Goal: Book appointment/travel/reservation

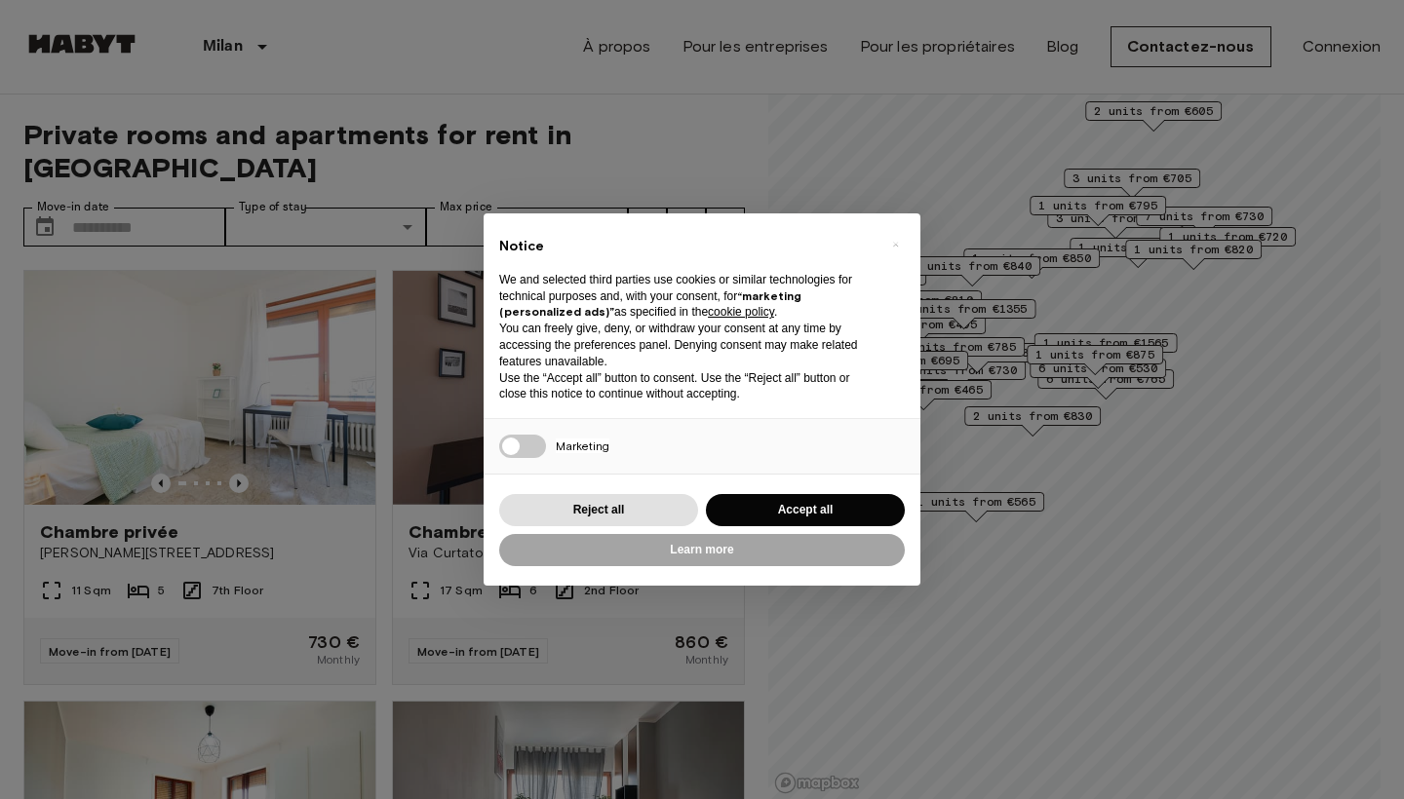
click at [798, 501] on button "Accept all" at bounding box center [805, 510] width 199 height 32
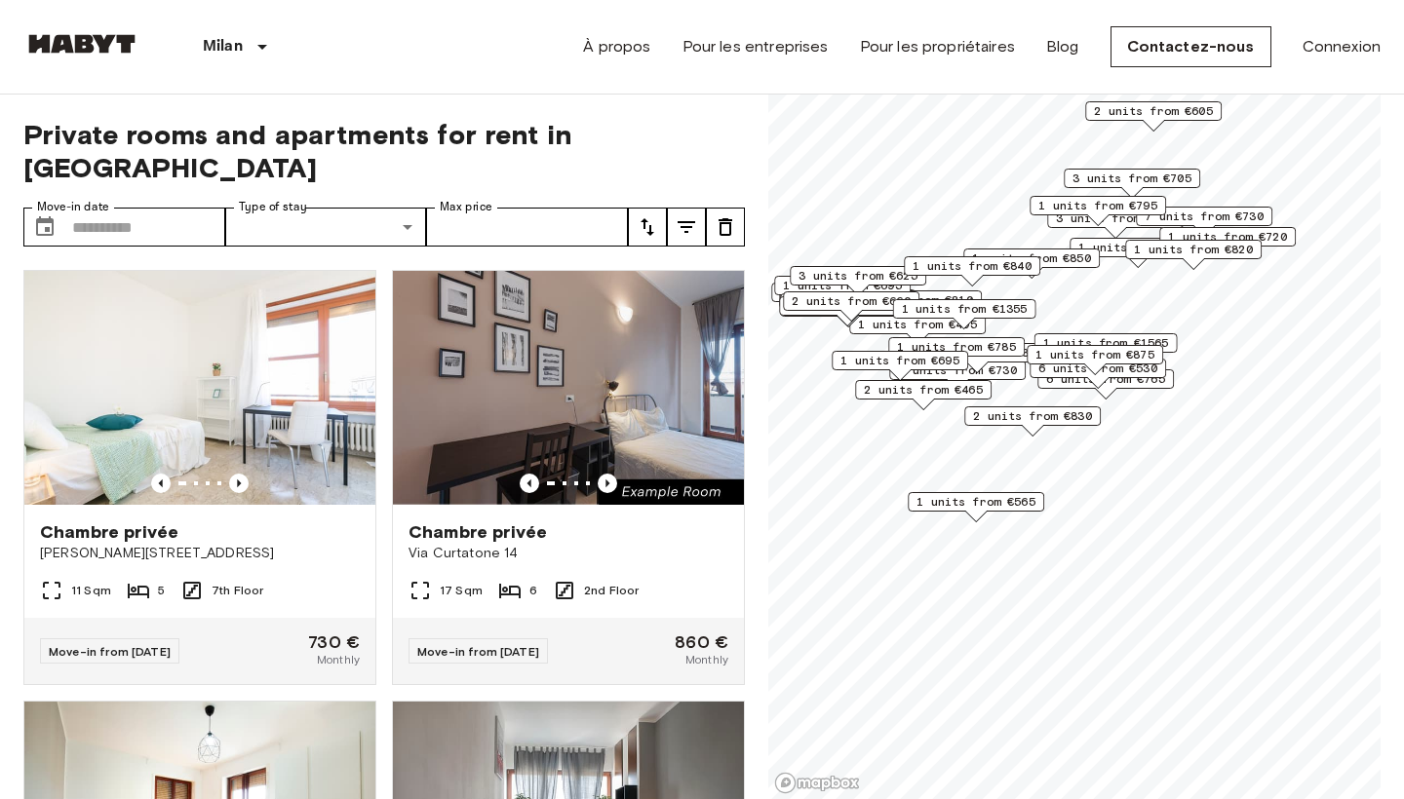
click at [1131, 369] on div "1 units from €875" at bounding box center [1094, 360] width 136 height 30
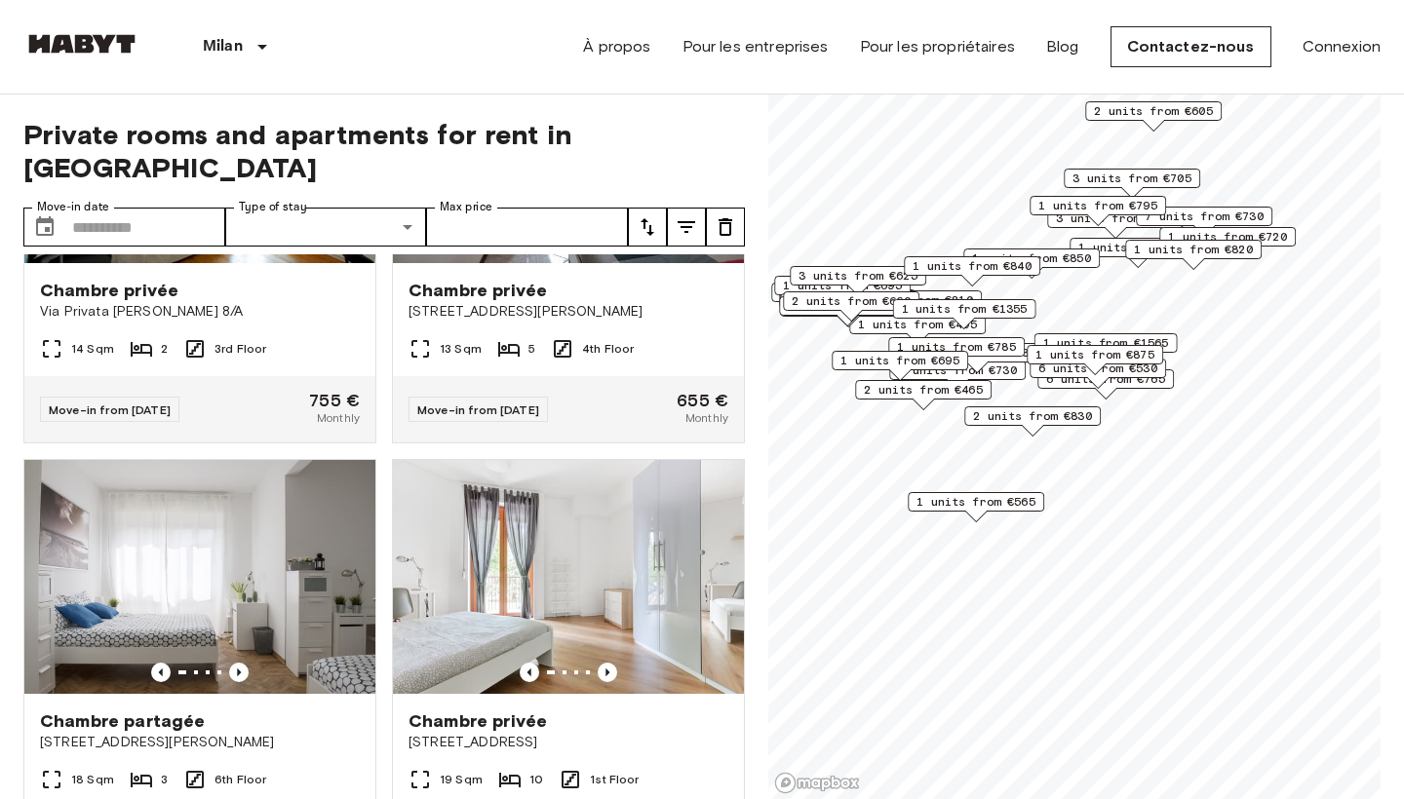
scroll to position [693, 0]
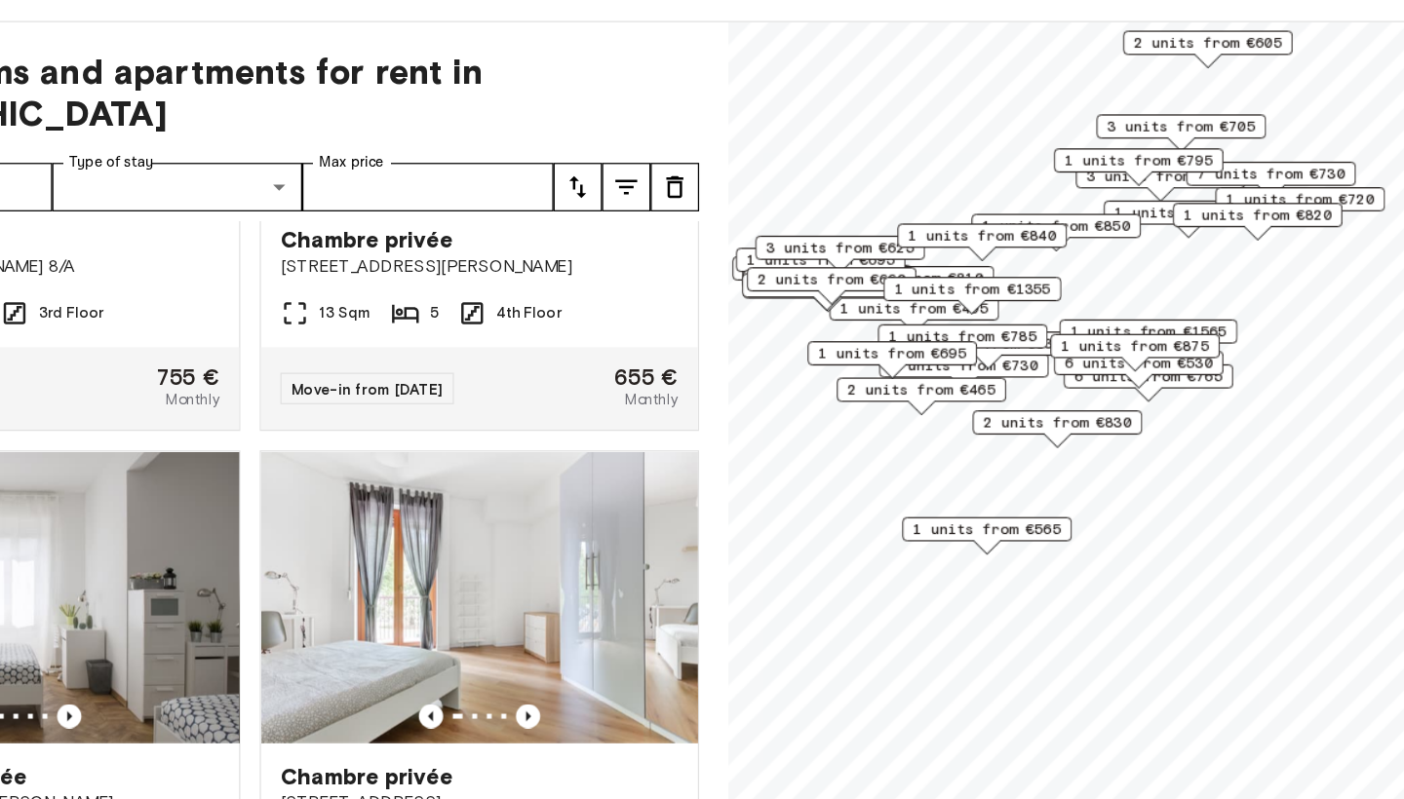
click at [973, 407] on span "2 units from €830" at bounding box center [1032, 416] width 119 height 18
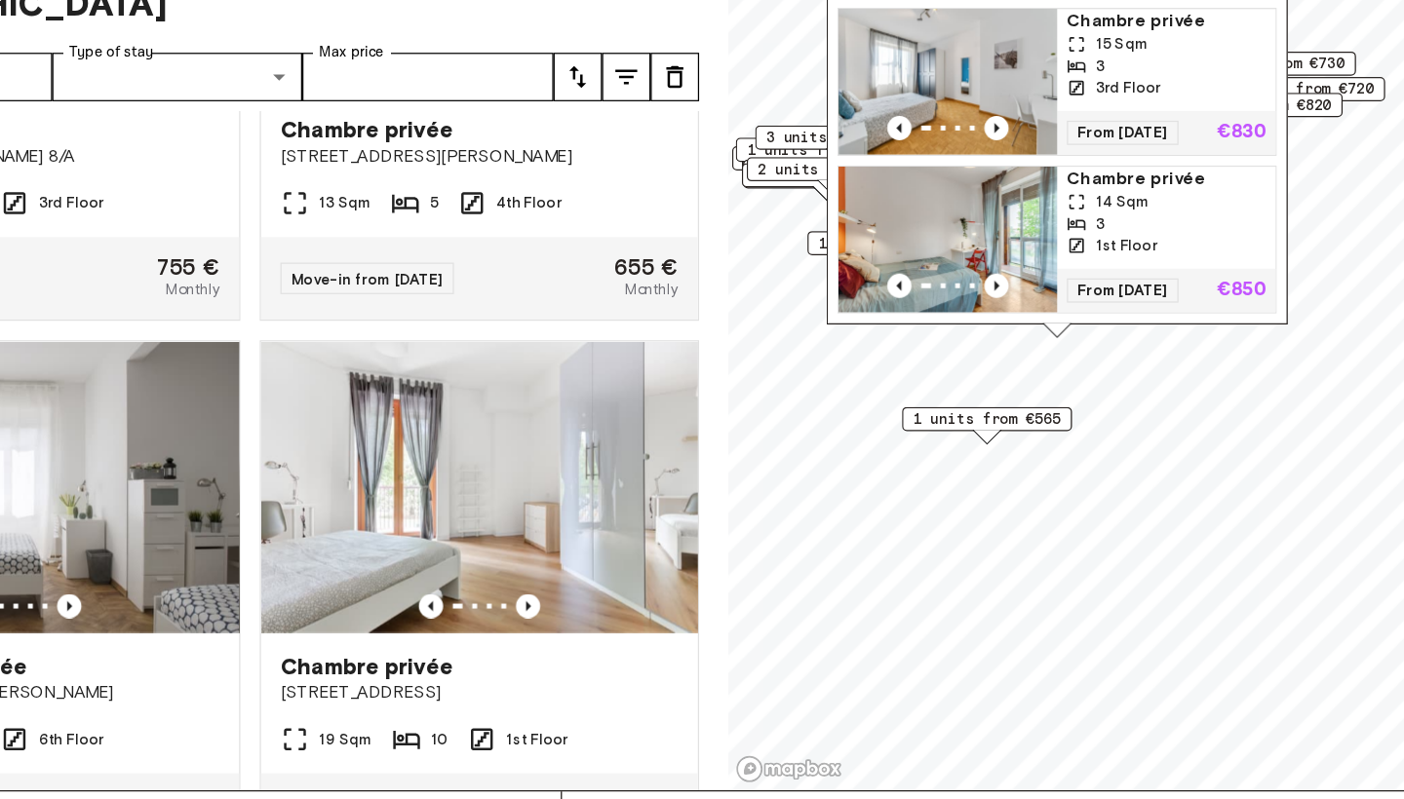
scroll to position [9, 0]
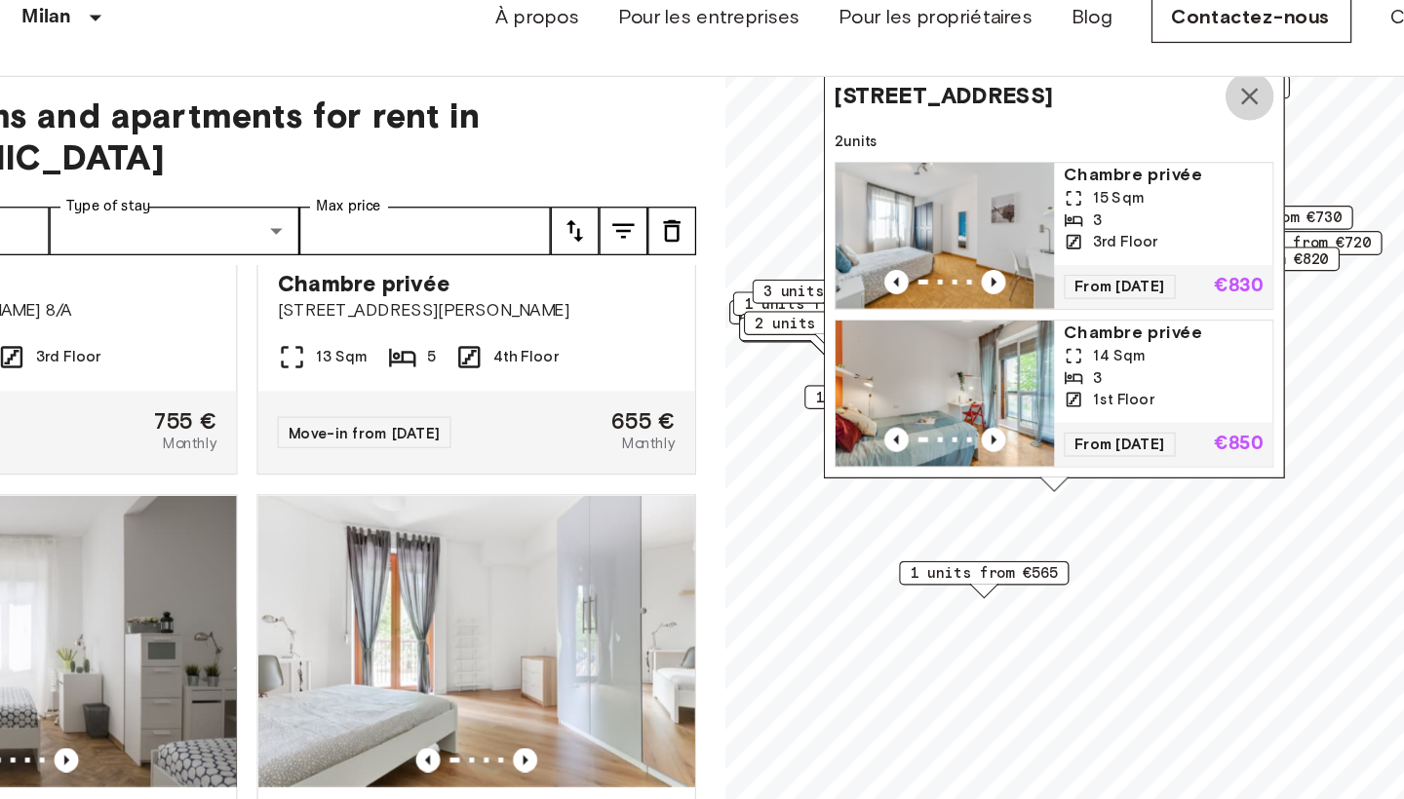
click at [1177, 98] on icon "Map marker" at bounding box center [1188, 109] width 23 height 23
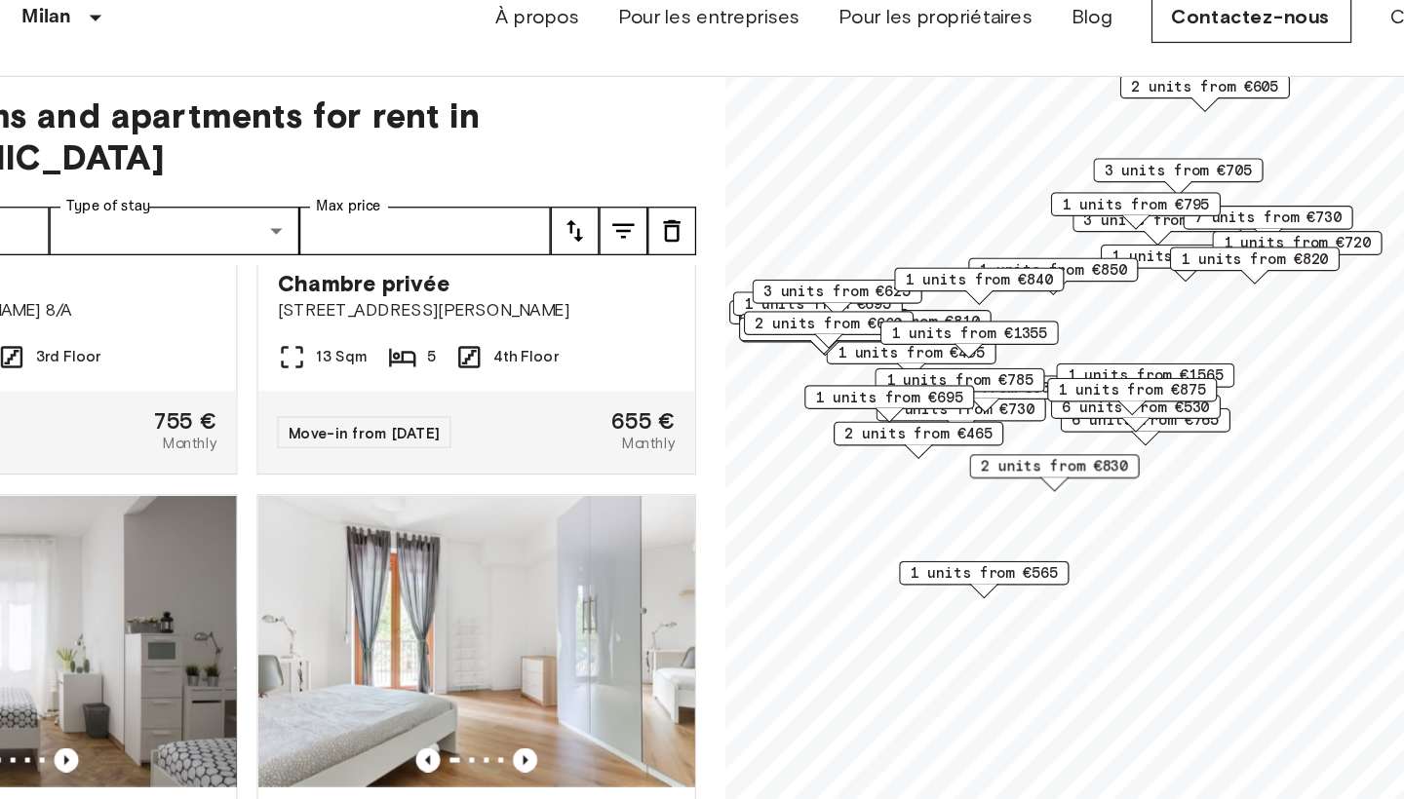
click at [1026, 336] on div "1 units from €875" at bounding box center [1094, 351] width 136 height 30
click at [1035, 337] on span "1 units from €875" at bounding box center [1094, 346] width 119 height 18
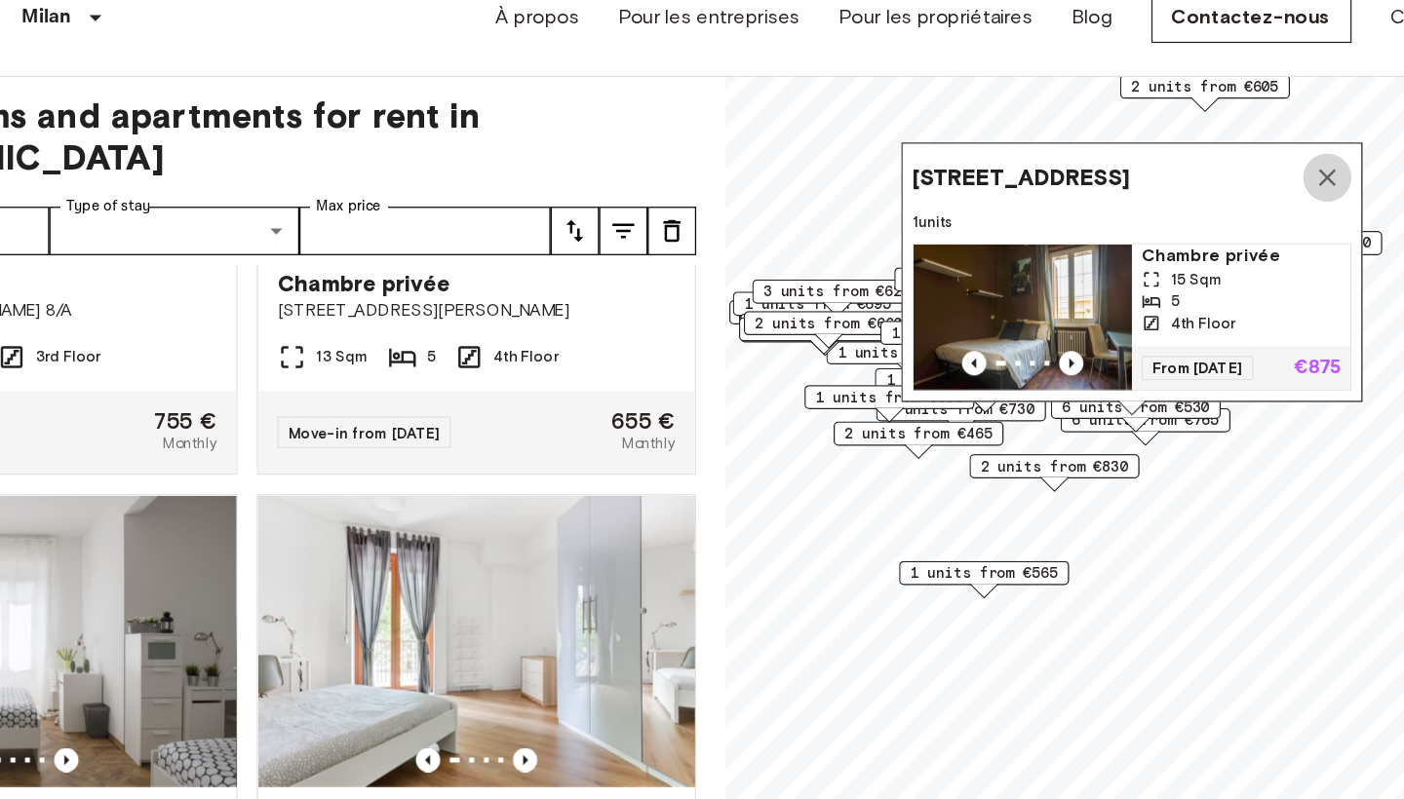
click at [1245, 169] on icon "Map marker" at bounding box center [1252, 176] width 14 height 14
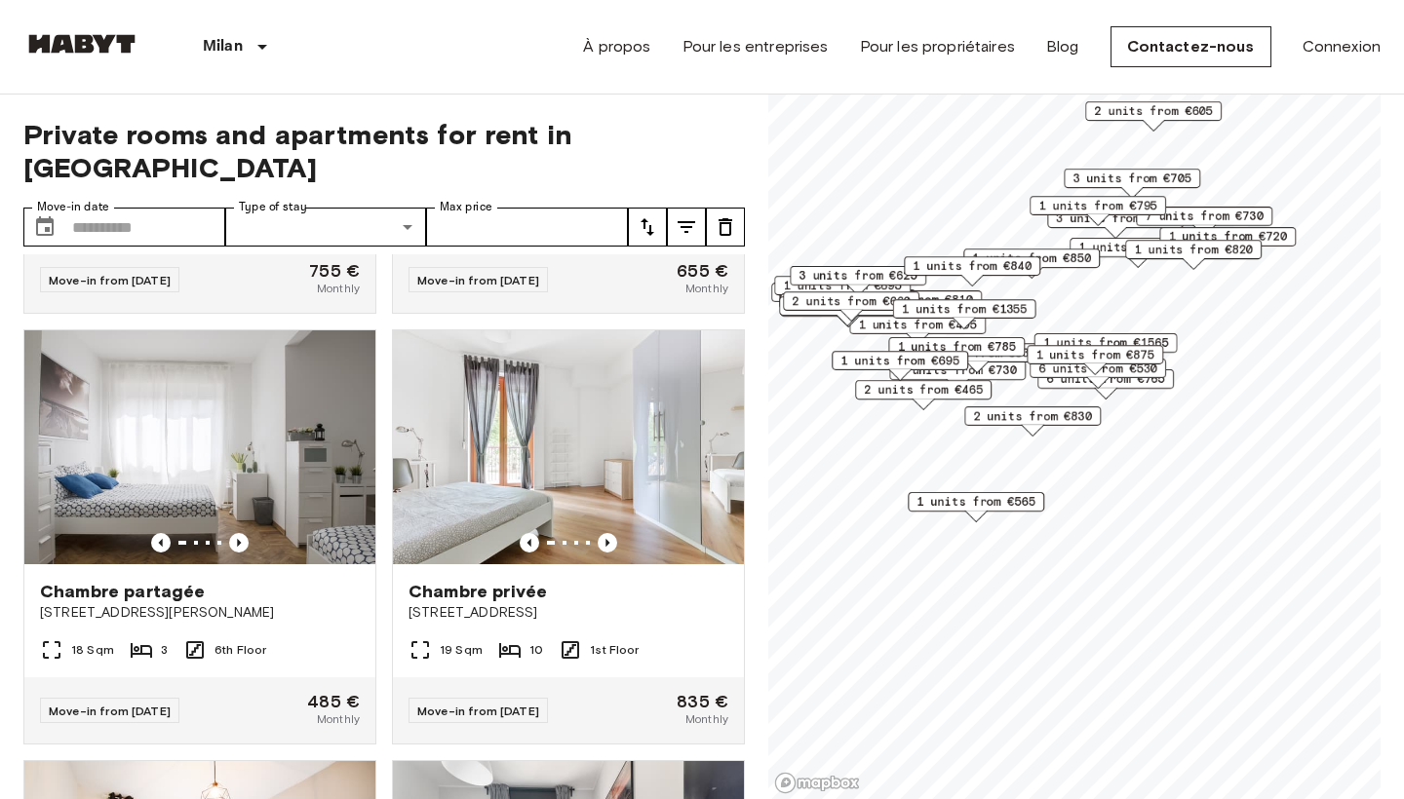
scroll to position [812, 0]
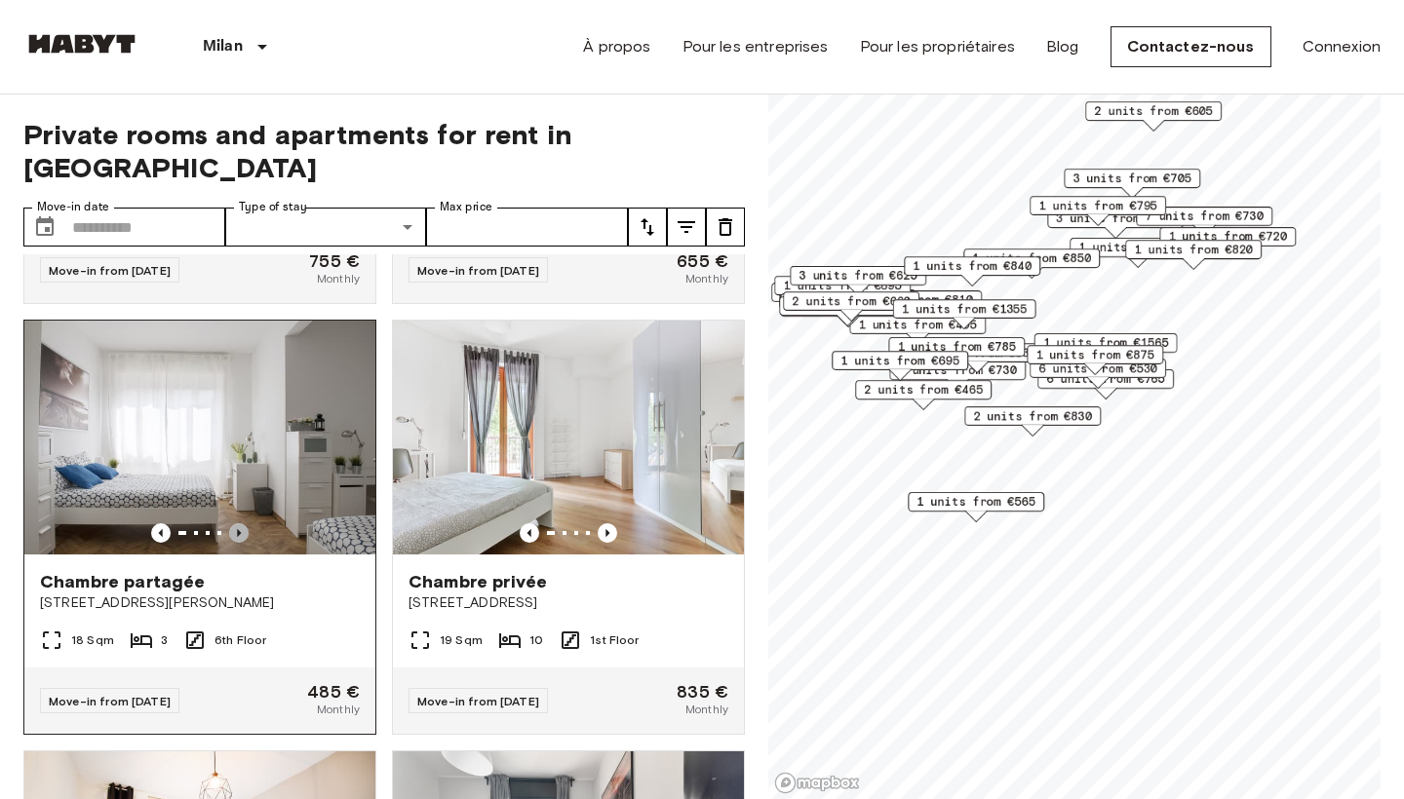
click at [236, 523] on icon "Previous image" at bounding box center [238, 532] width 19 height 19
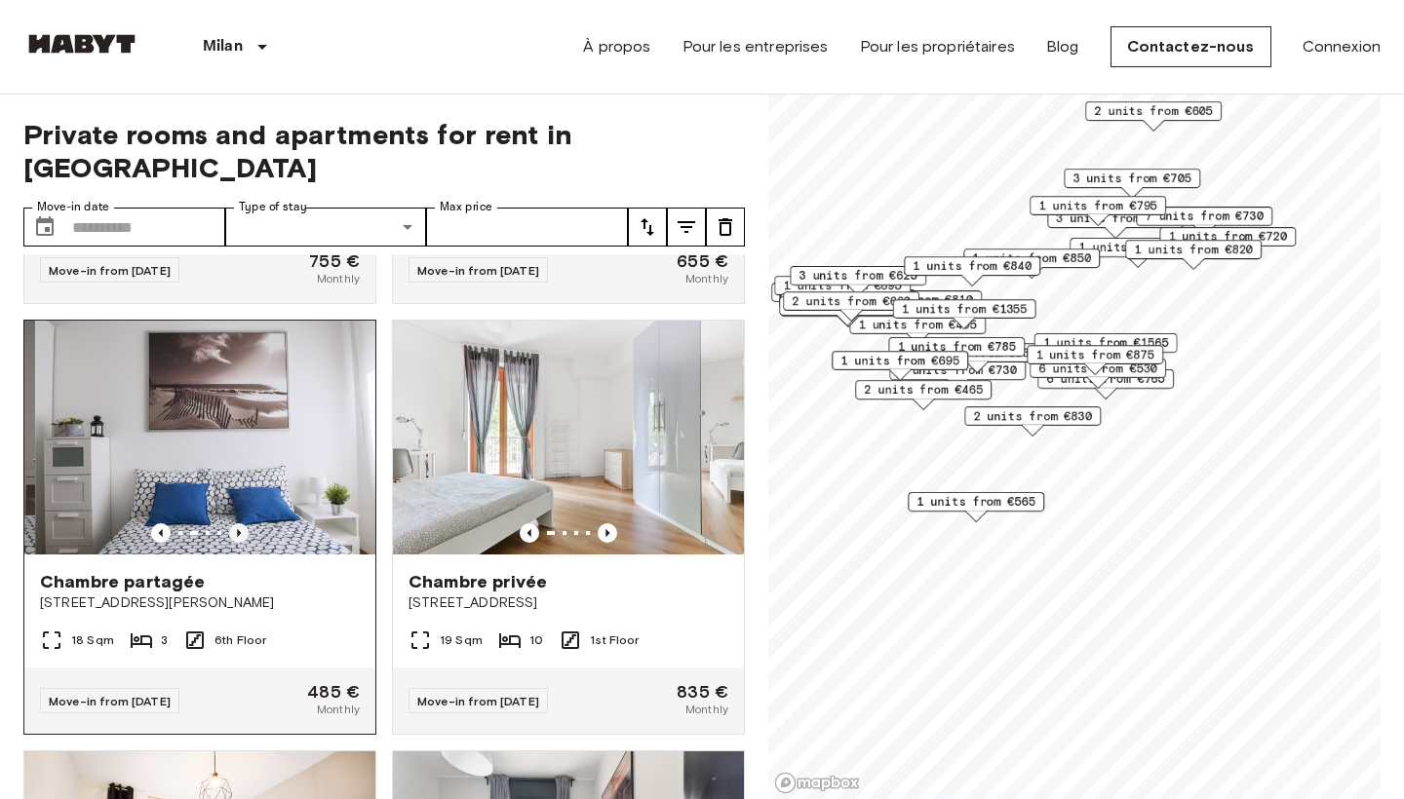
click at [236, 523] on icon "Previous image" at bounding box center [238, 532] width 19 height 19
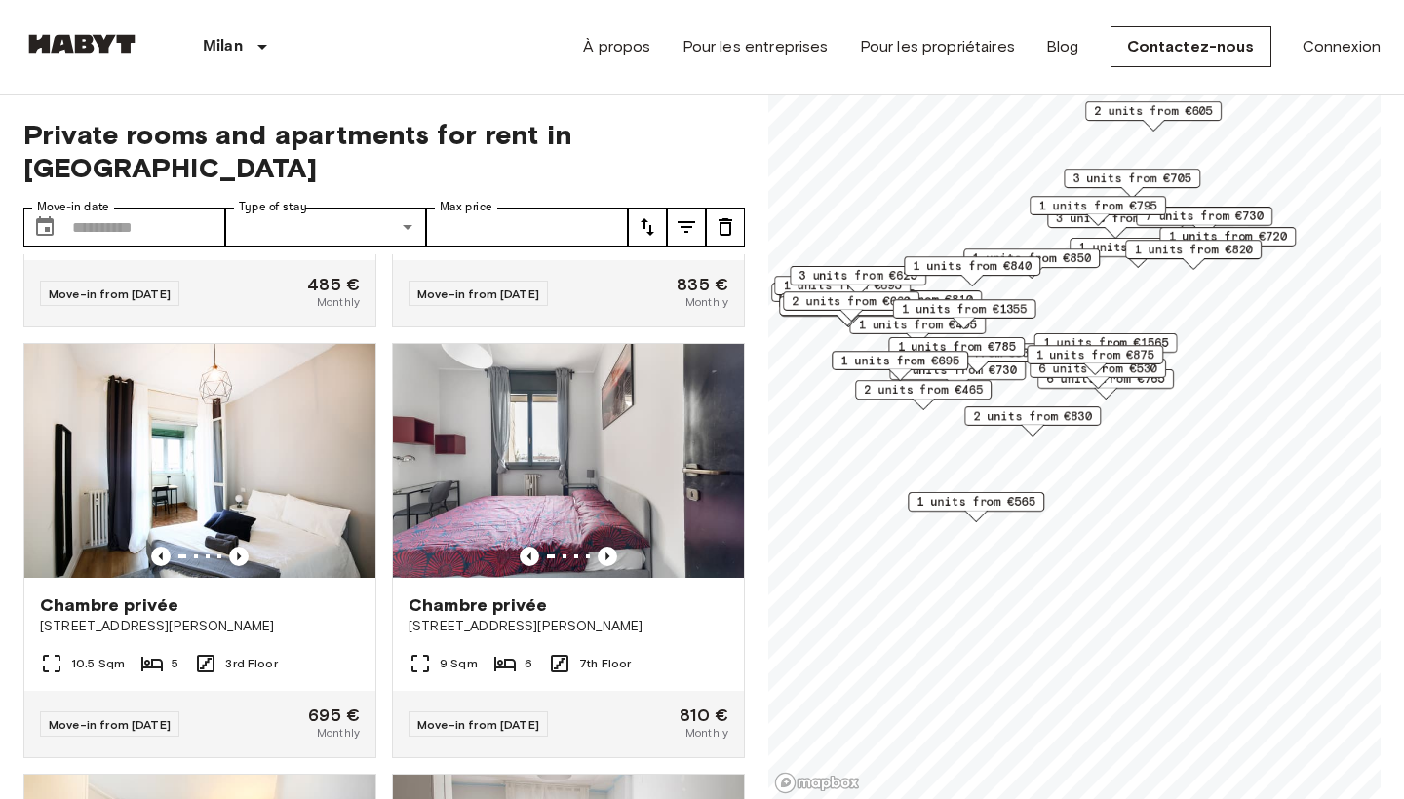
scroll to position [1228, 0]
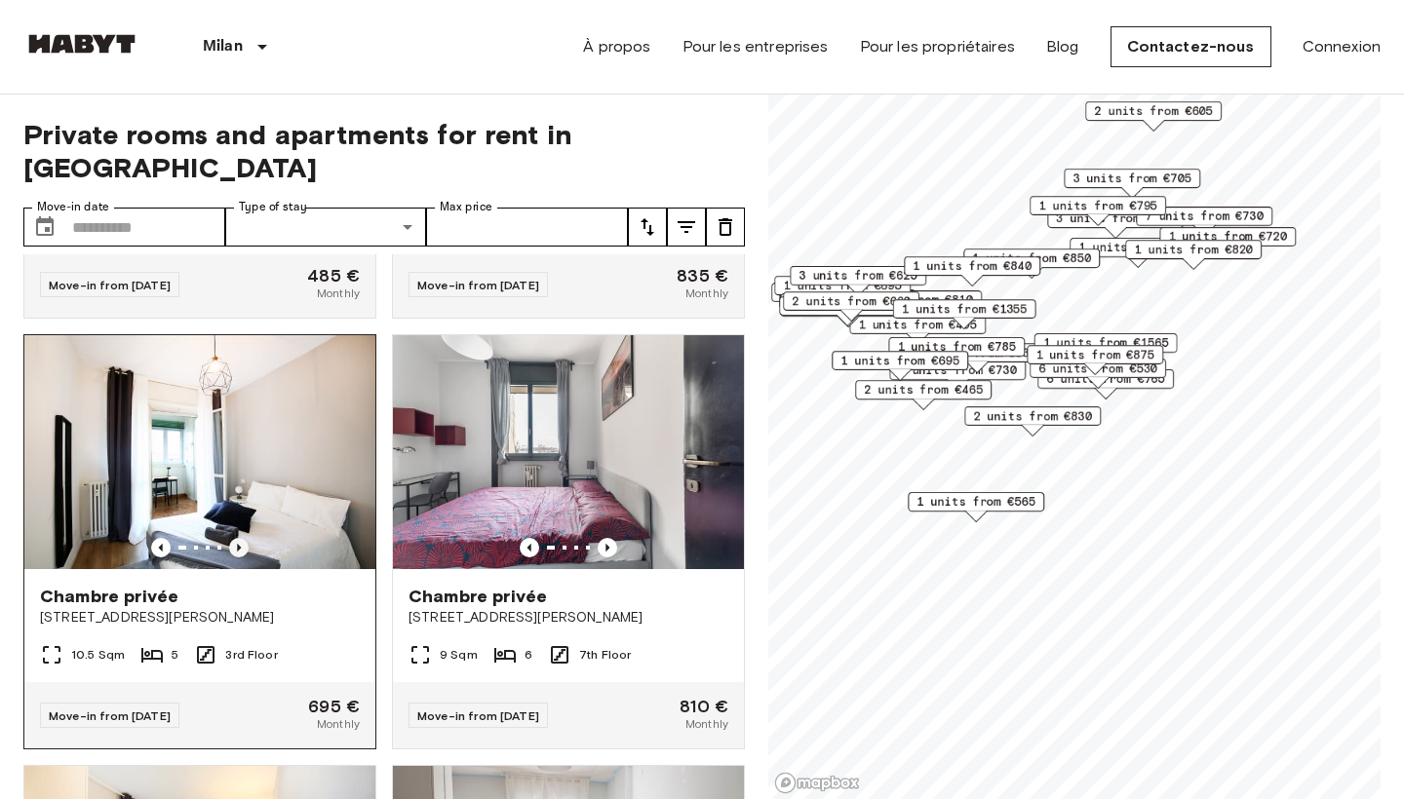
click at [242, 538] on icon "Previous image" at bounding box center [238, 547] width 19 height 19
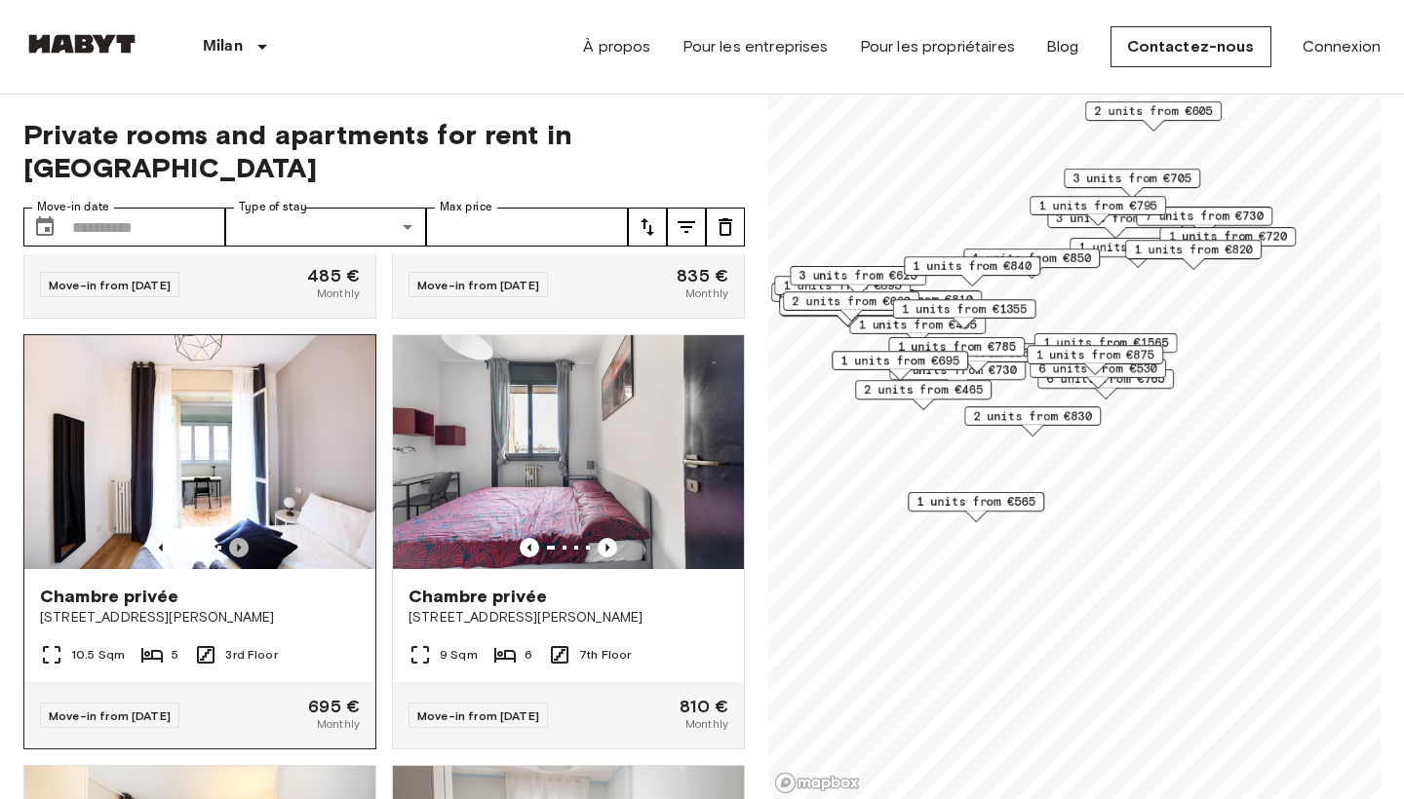
click at [242, 538] on icon "Previous image" at bounding box center [238, 547] width 19 height 19
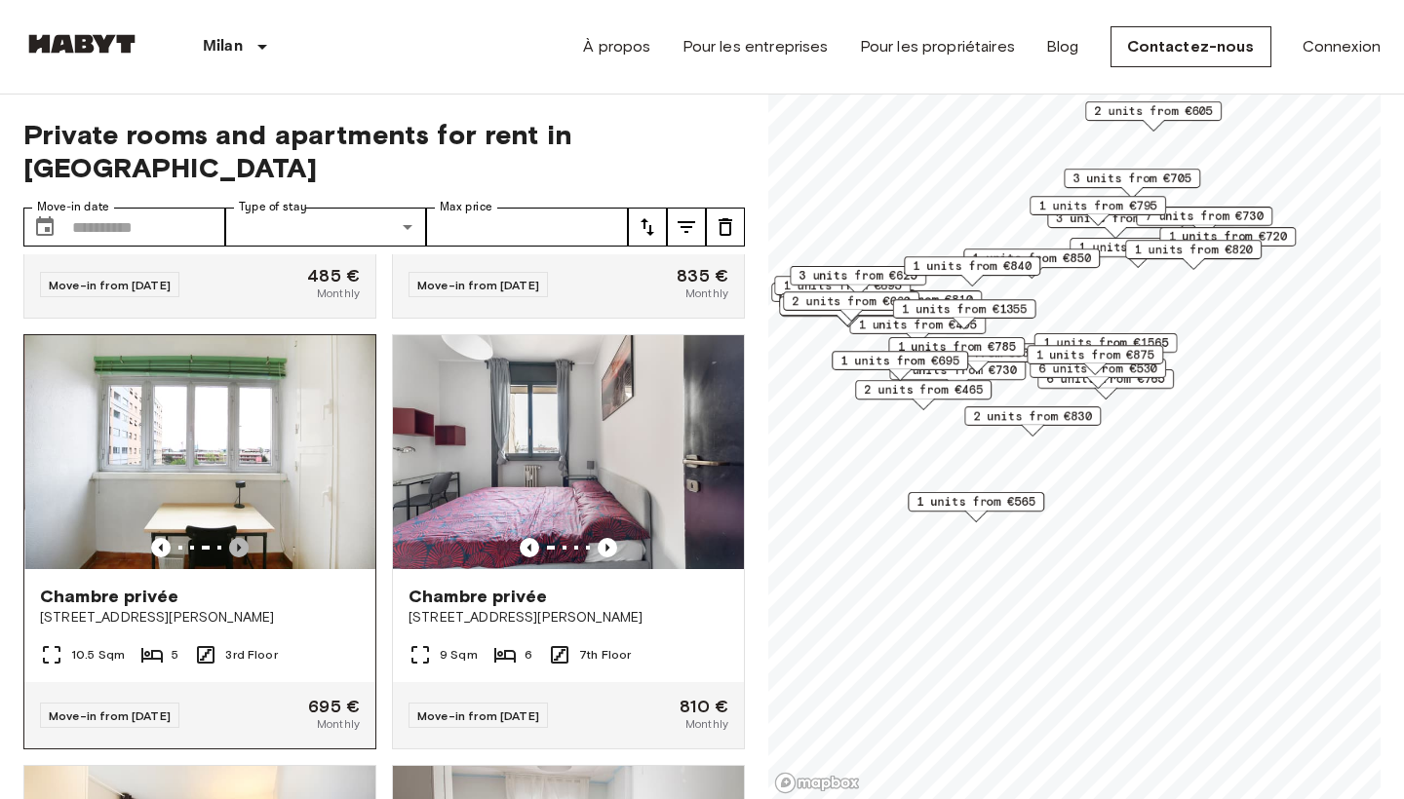
click at [242, 538] on icon "Previous image" at bounding box center [238, 547] width 19 height 19
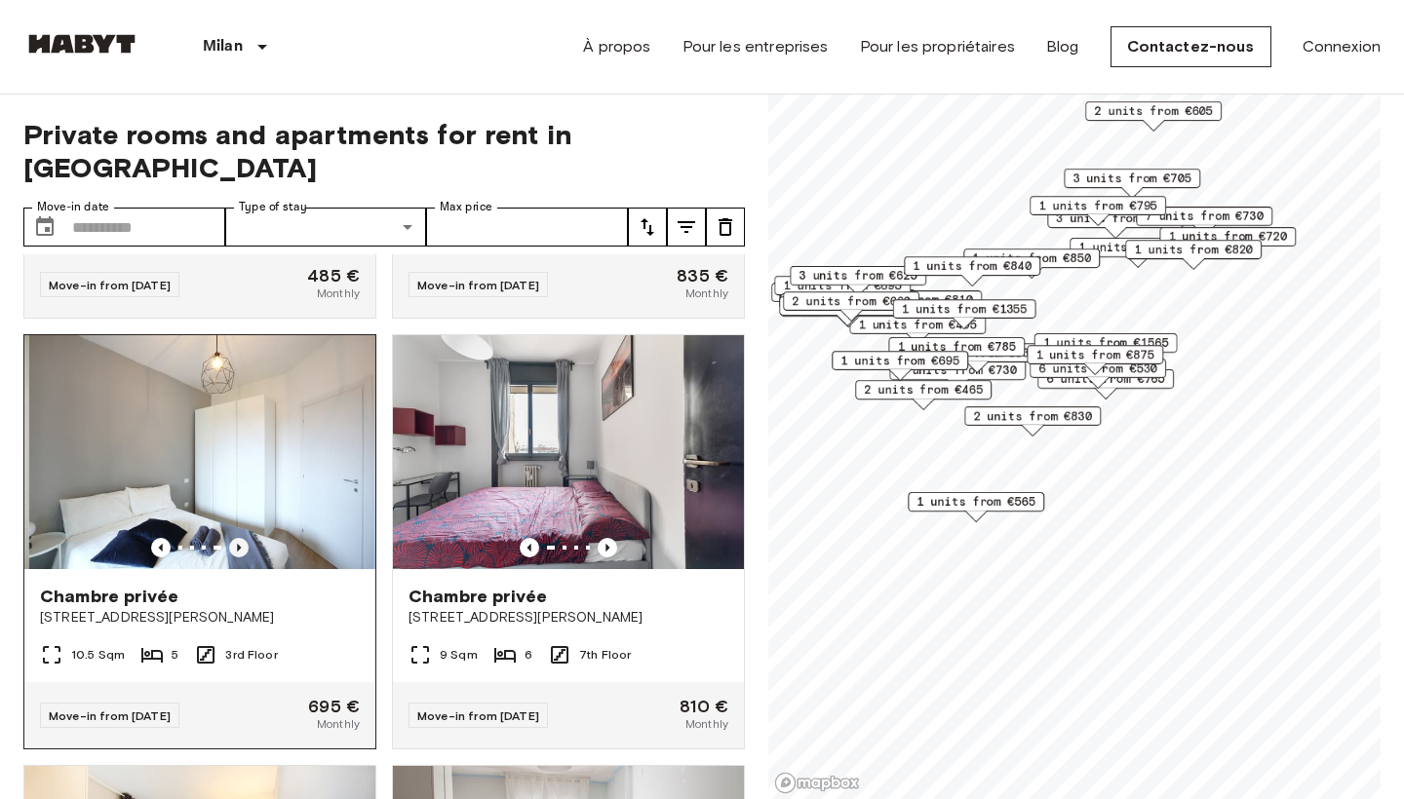
click at [242, 538] on icon "Previous image" at bounding box center [238, 547] width 19 height 19
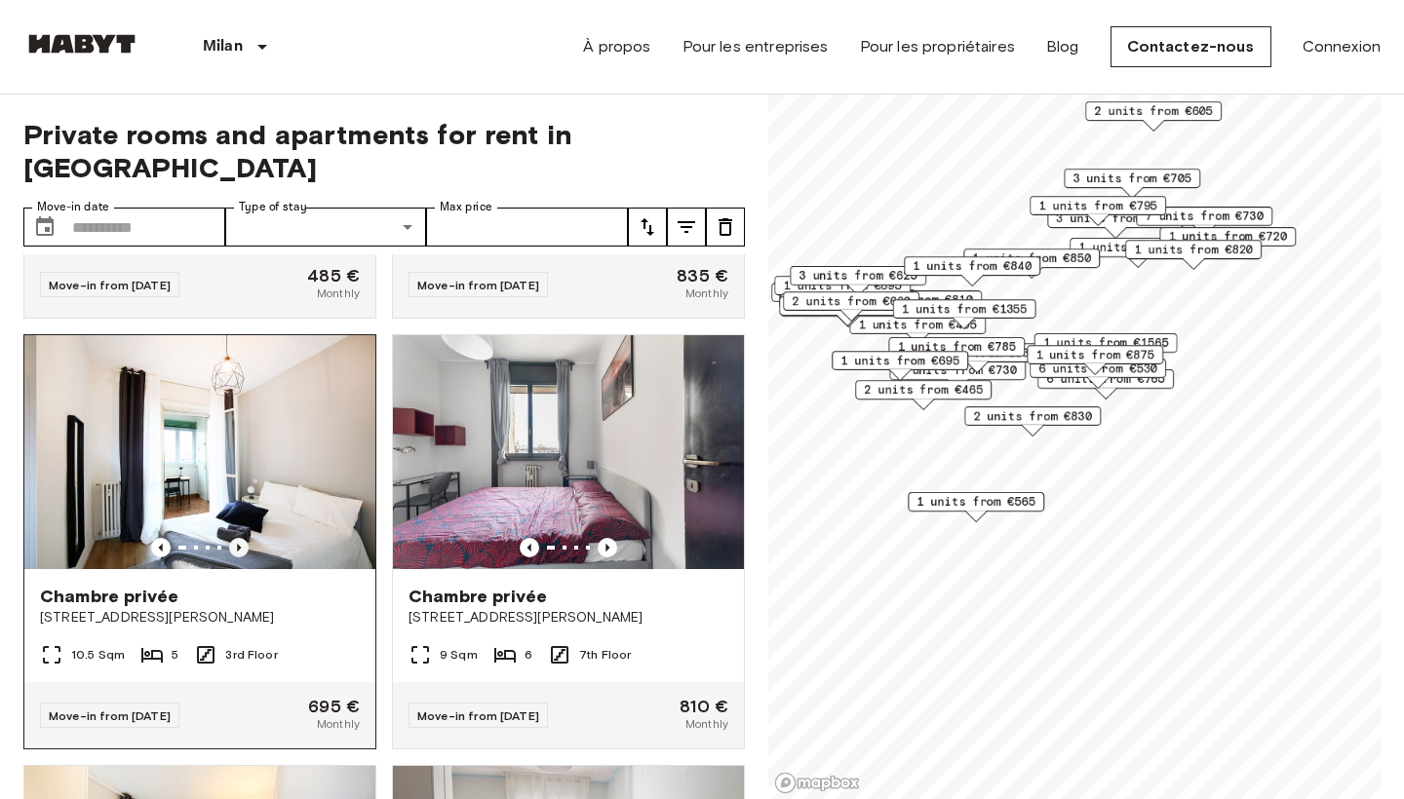
click at [242, 538] on icon "Previous image" at bounding box center [238, 547] width 19 height 19
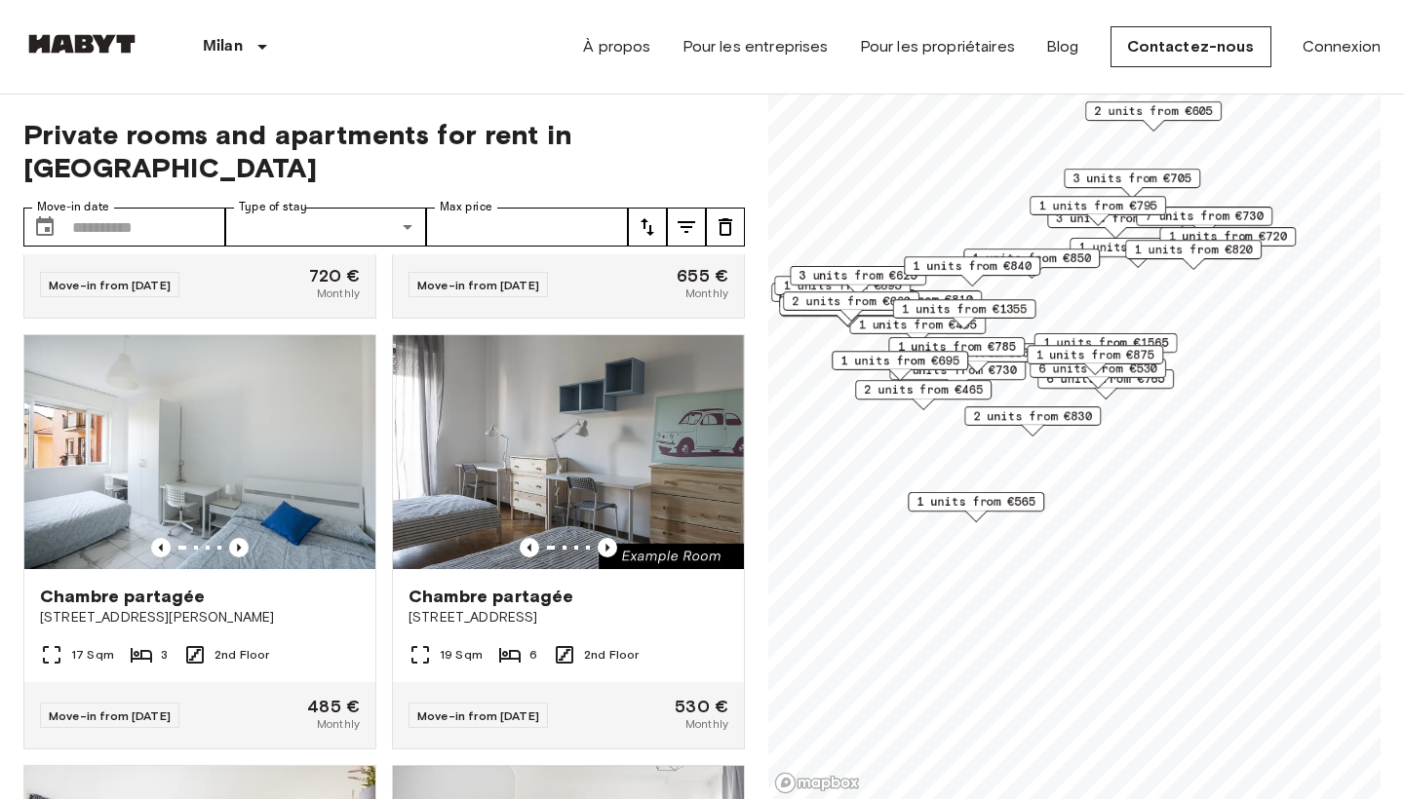
scroll to position [2547, 0]
